Goal: Transaction & Acquisition: Obtain resource

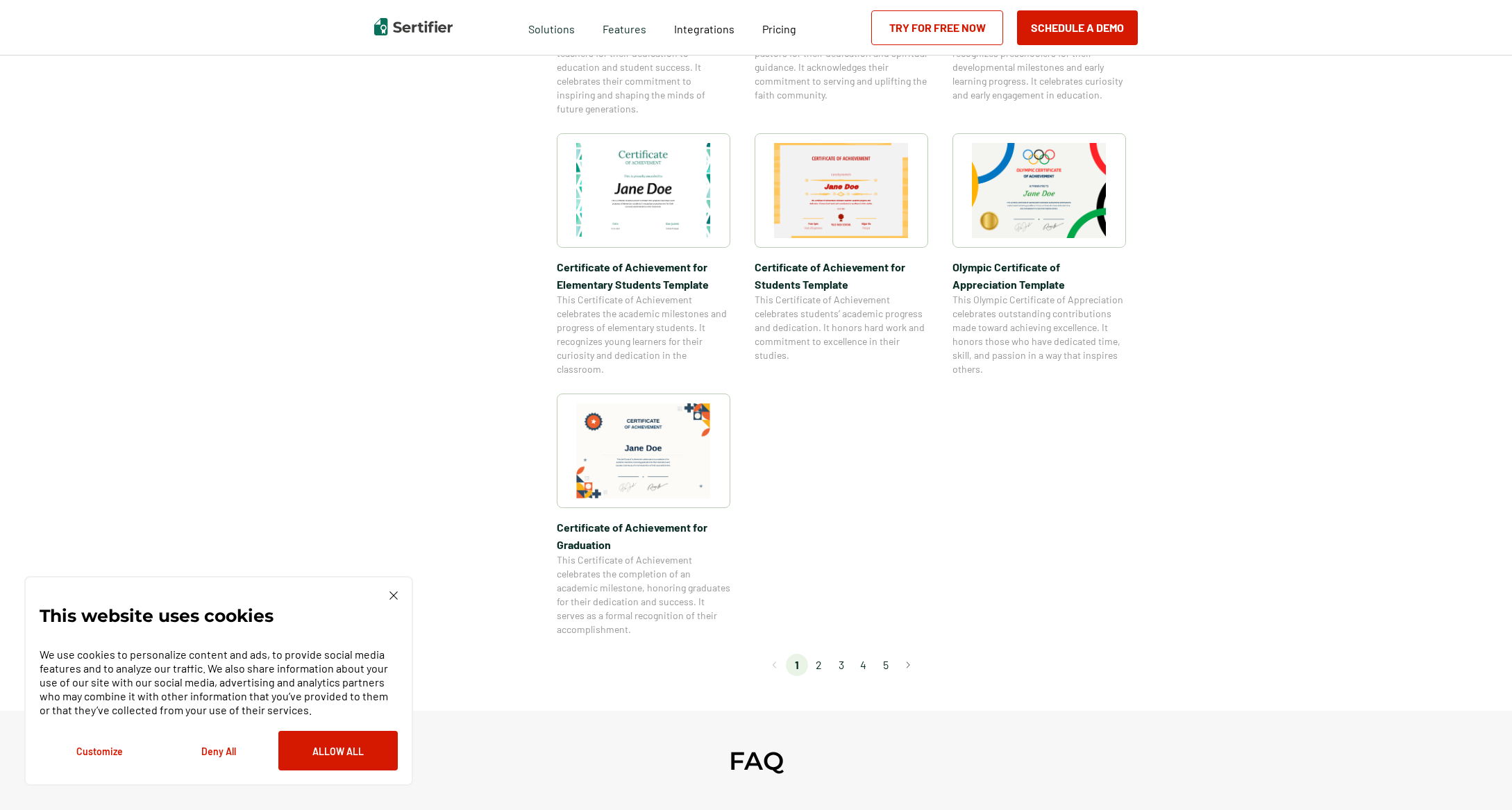
scroll to position [934, 0]
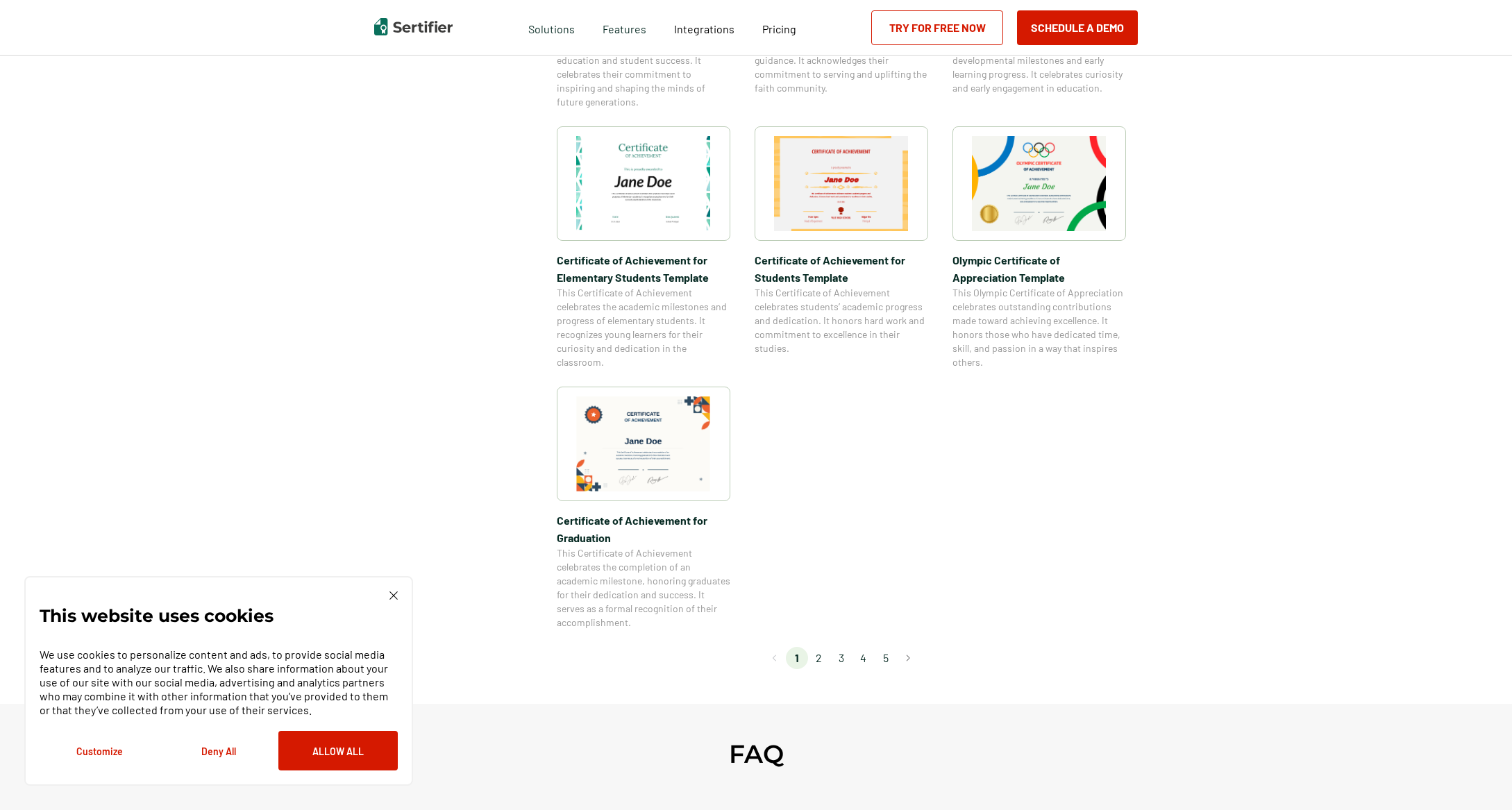
click at [819, 655] on li "2" at bounding box center [819, 658] width 22 height 22
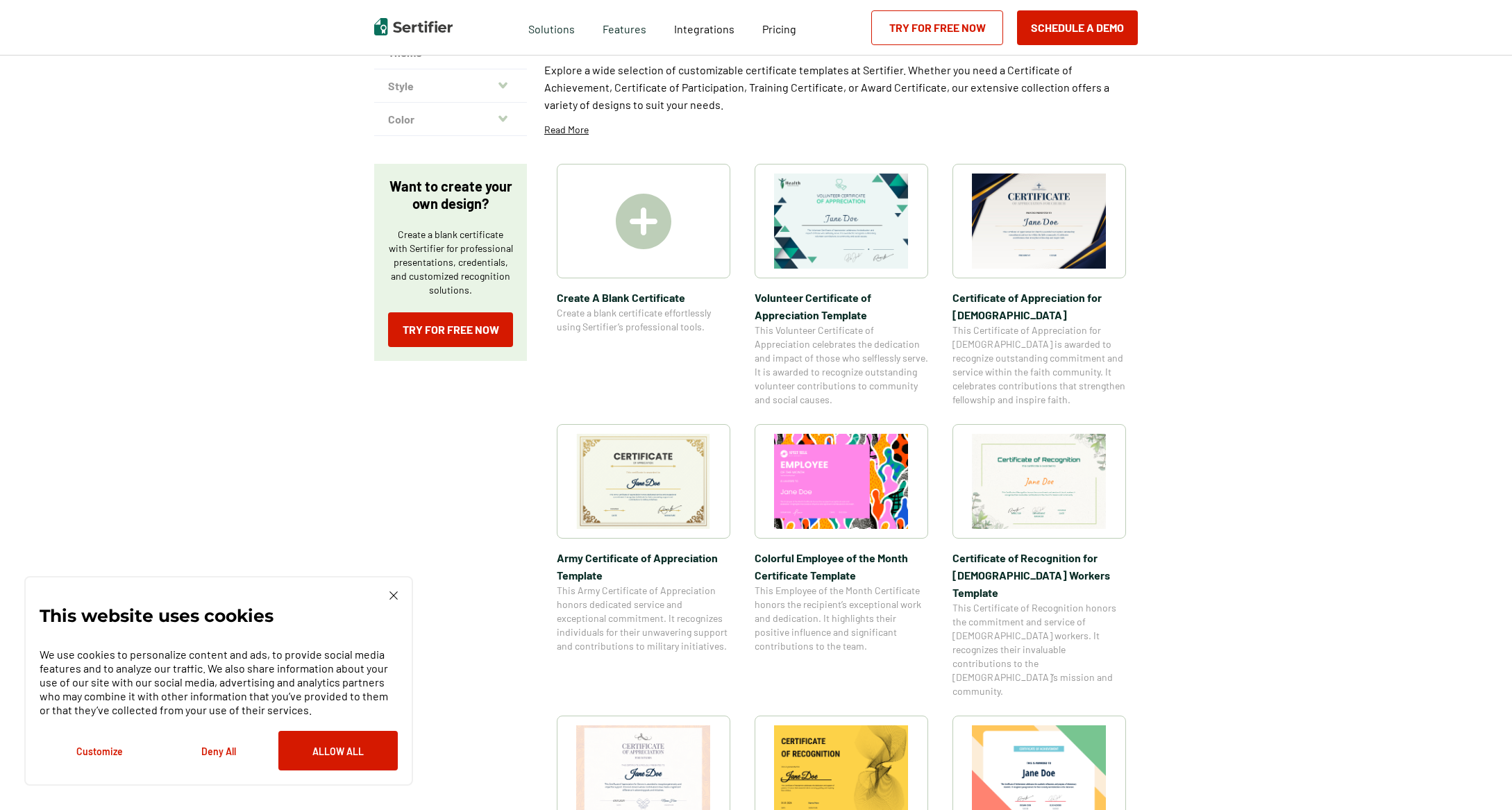
scroll to position [154, 0]
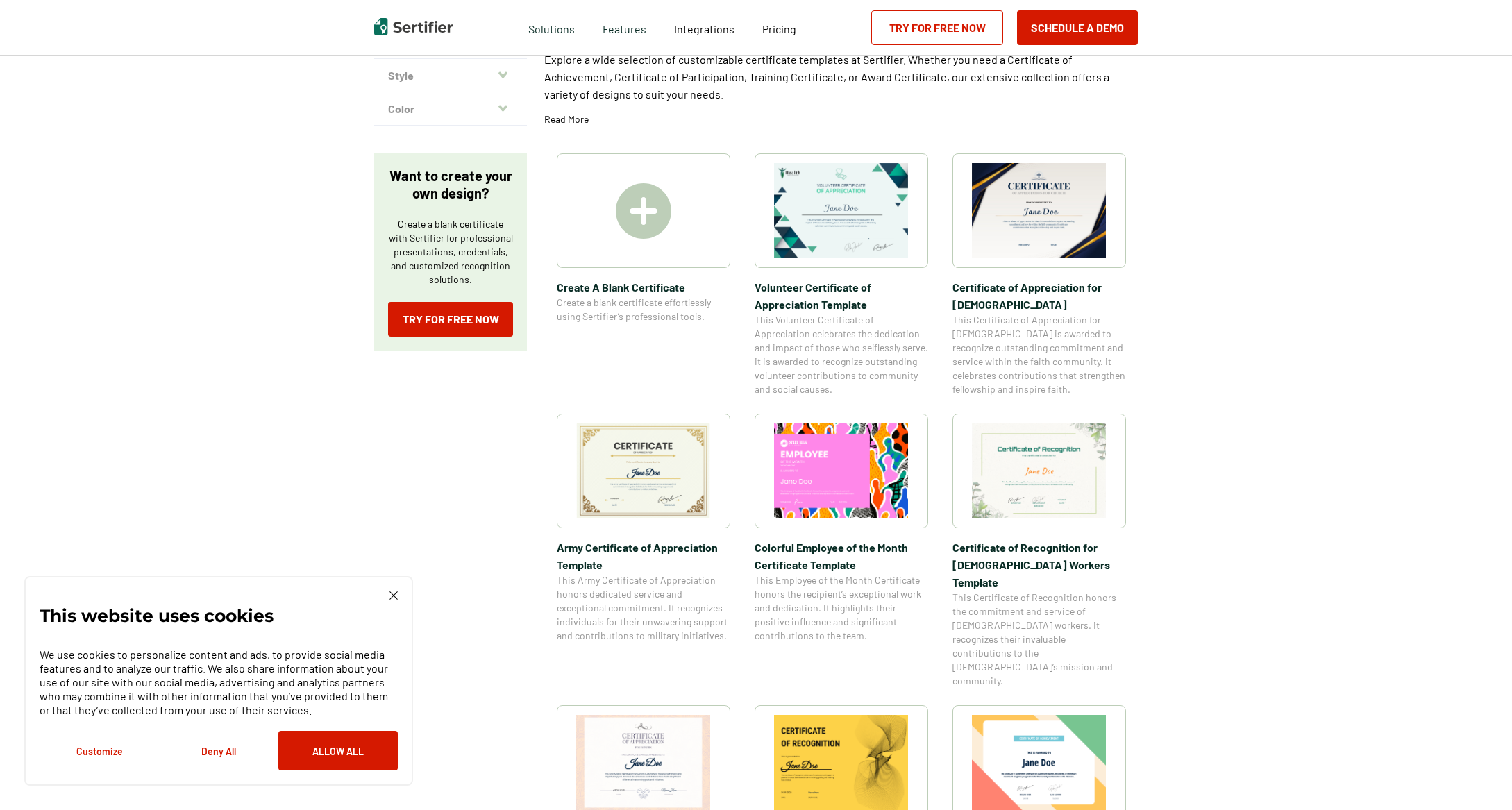
click at [633, 490] on img at bounding box center [643, 471] width 134 height 95
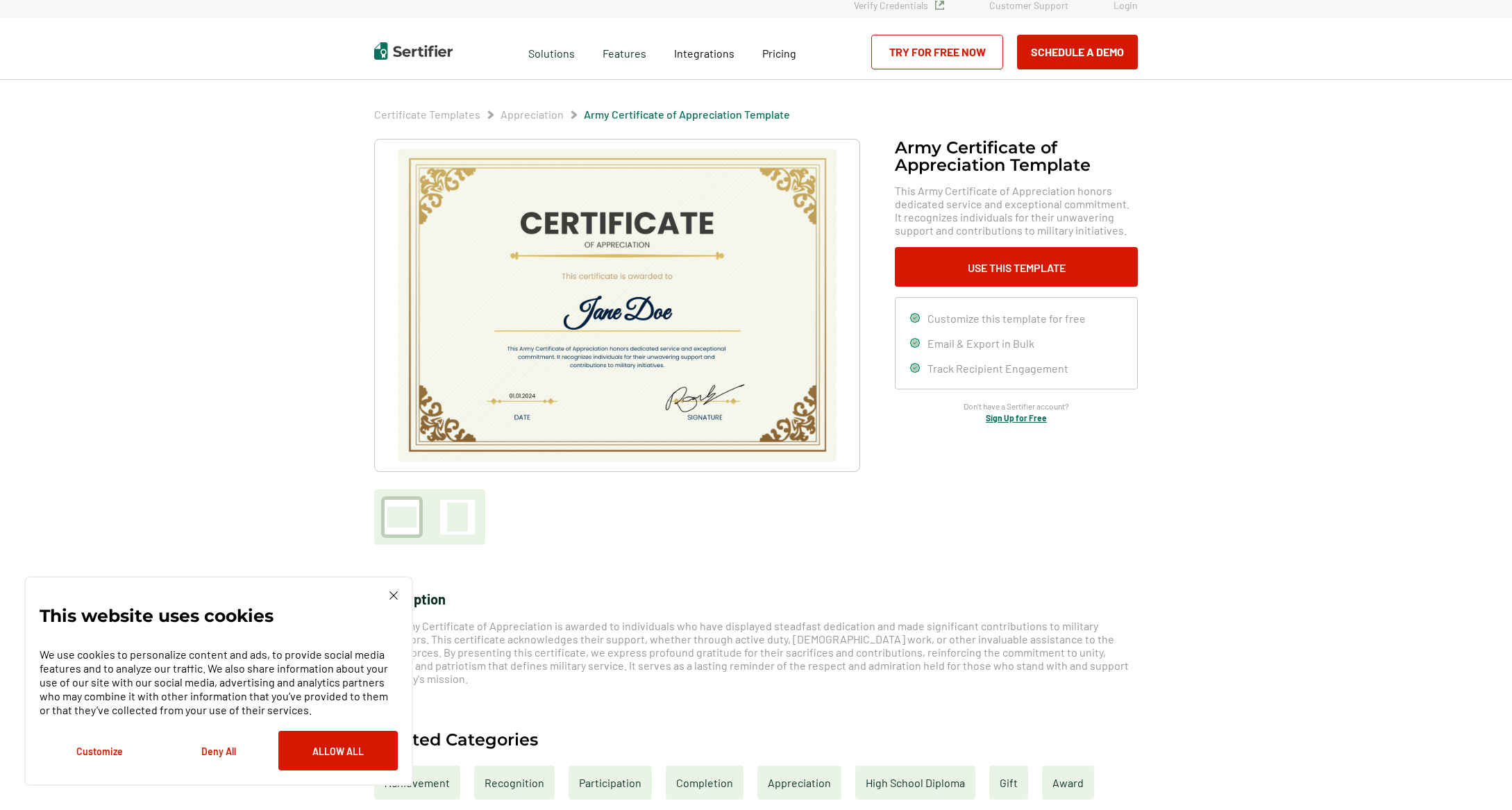
scroll to position [8, 0]
click at [994, 271] on button "Use This Template" at bounding box center [1017, 265] width 243 height 40
